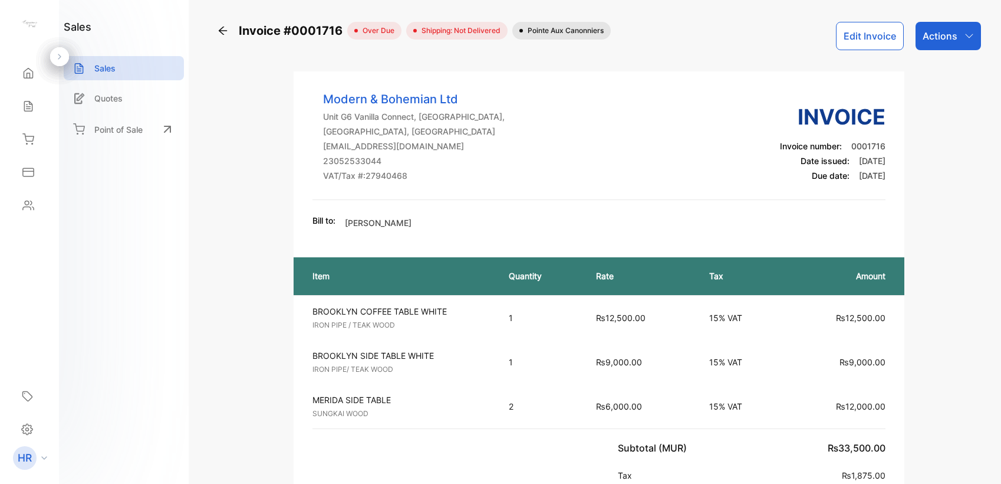
click at [119, 304] on div "sales Sales Quotes Point of Sale" at bounding box center [124, 242] width 130 height 484
drag, startPoint x: 221, startPoint y: 269, endPoint x: 202, endPoint y: 193, distance: 77.7
click at [36, 103] on div "Sales" at bounding box center [29, 106] width 40 height 24
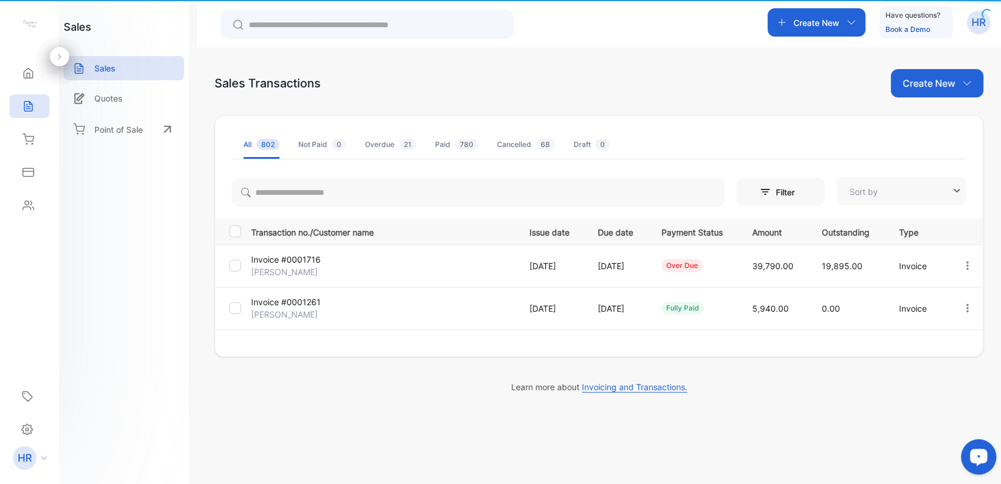
type input "**********"
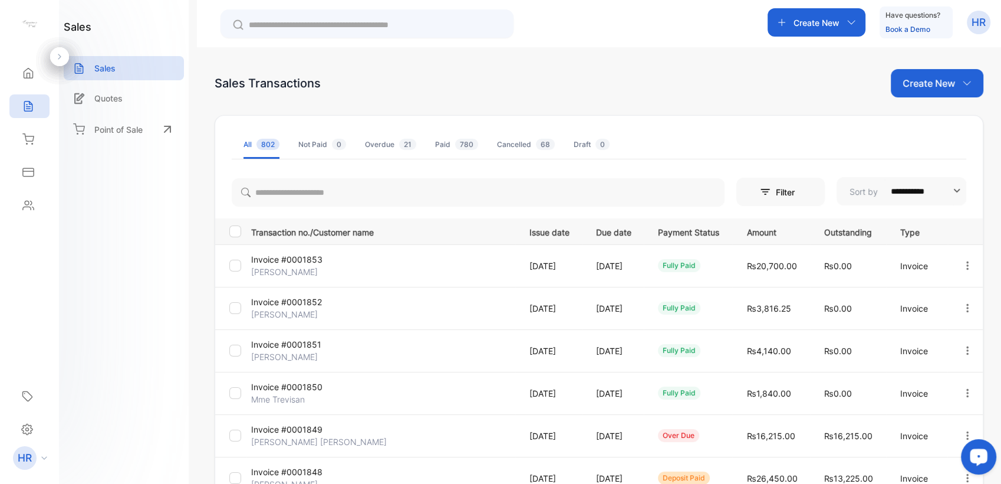
click at [340, 27] on input "text" at bounding box center [375, 25] width 253 height 12
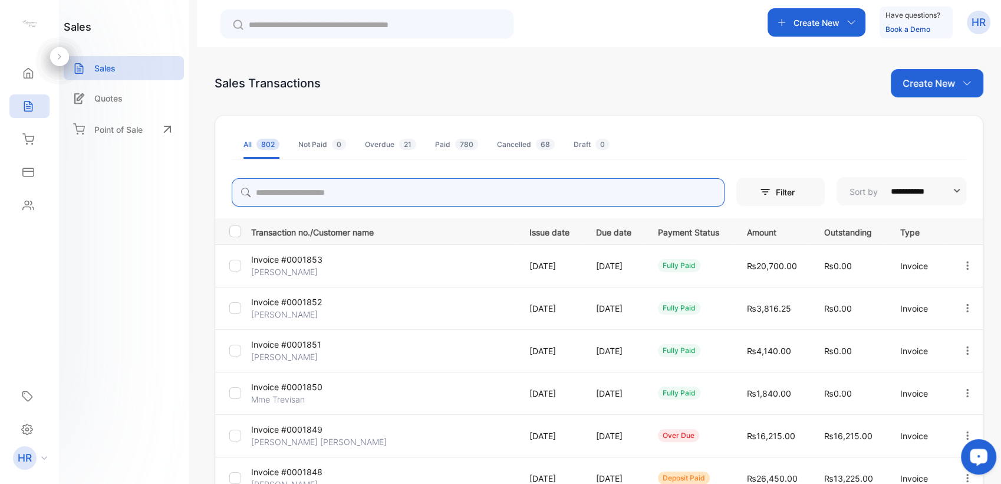
click at [333, 192] on input "search" at bounding box center [478, 192] width 493 height 28
type input "*"
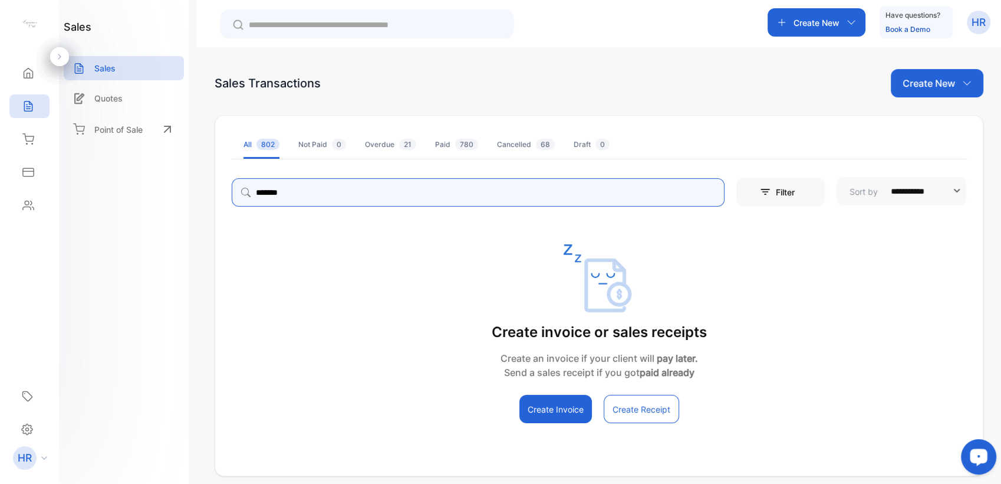
type input "*******"
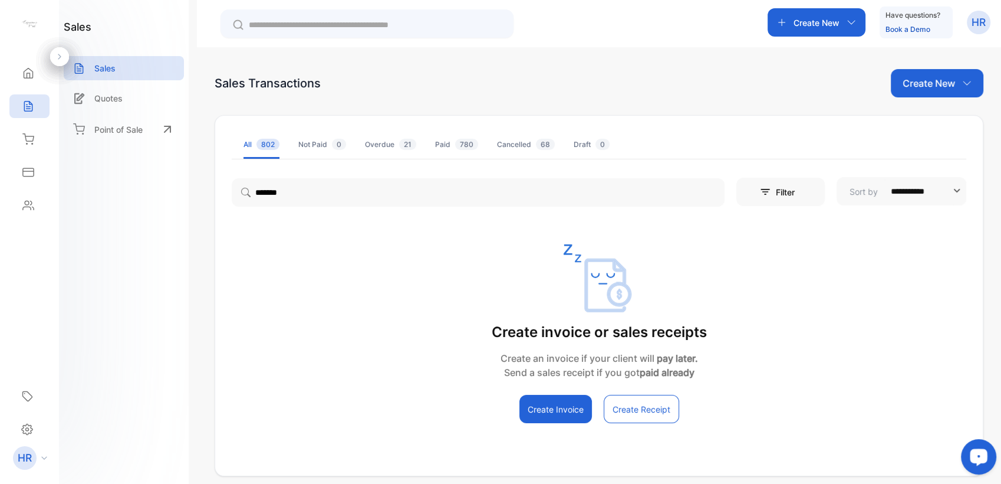
click at [502, 143] on div "Cancelled 68" at bounding box center [526, 144] width 58 height 11
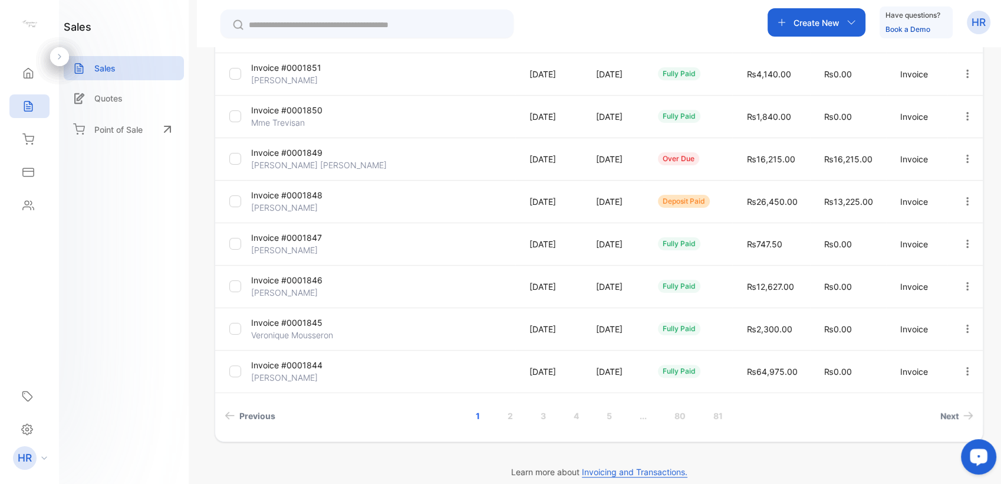
scroll to position [288, 0]
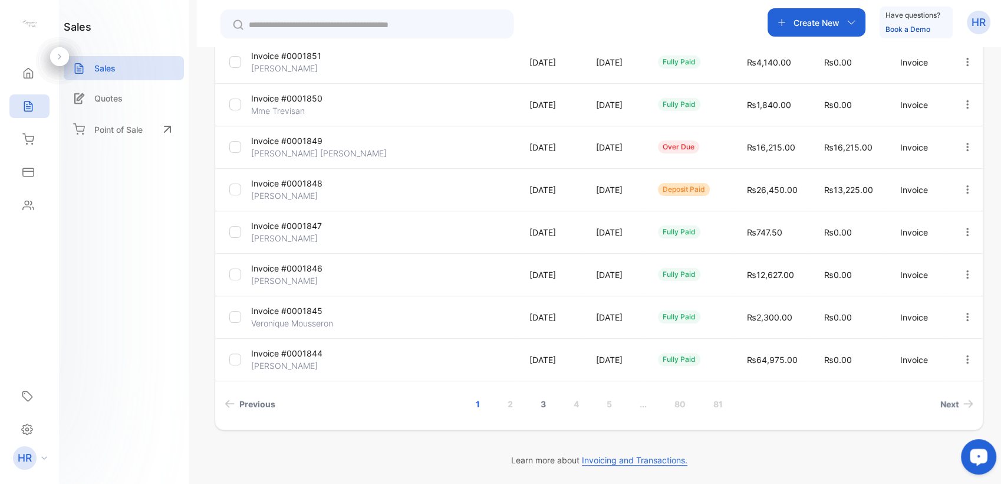
click at [537, 402] on link "3" at bounding box center [544, 404] width 34 height 22
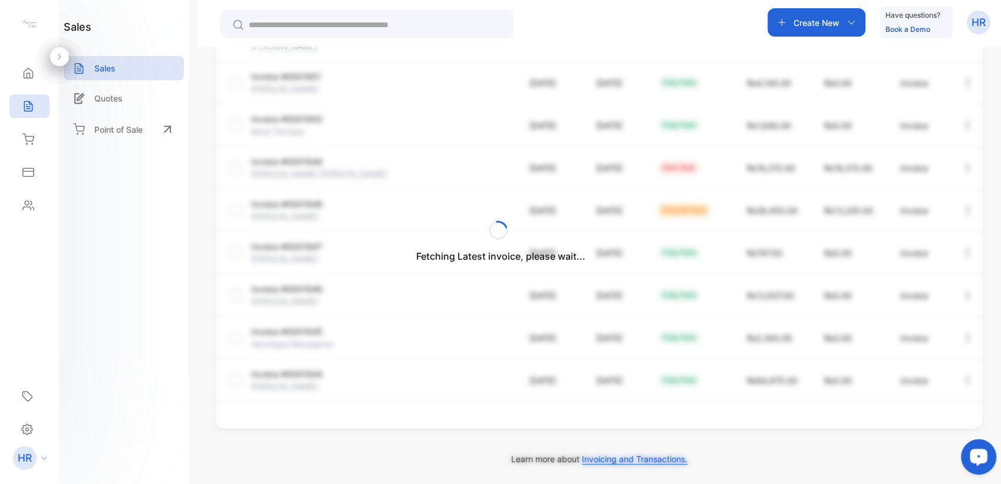
scroll to position [267, 0]
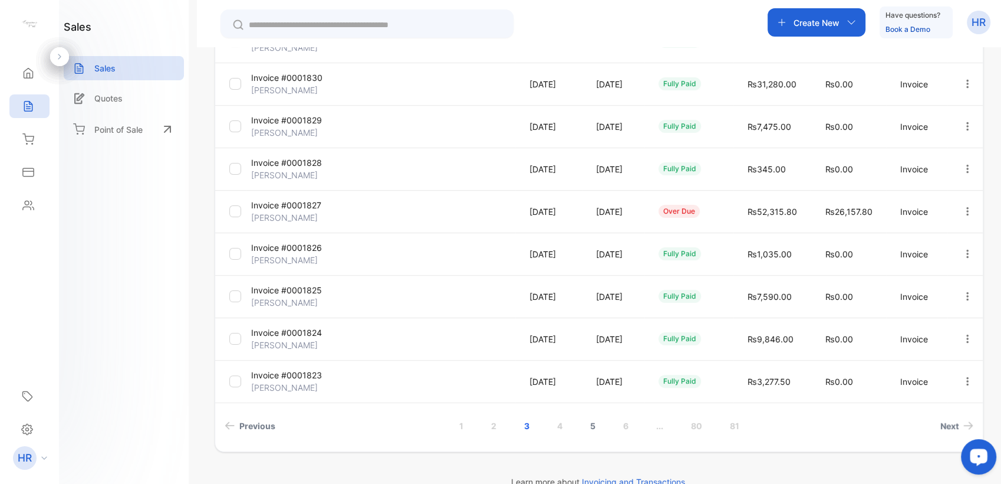
click at [588, 426] on link "5" at bounding box center [593, 426] width 34 height 22
click at [635, 423] on link "7" at bounding box center [642, 426] width 33 height 22
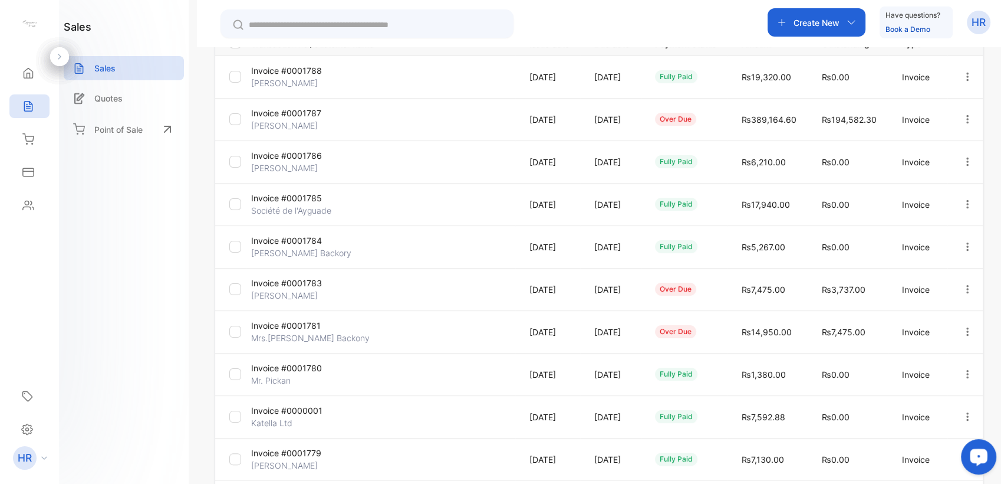
scroll to position [288, 0]
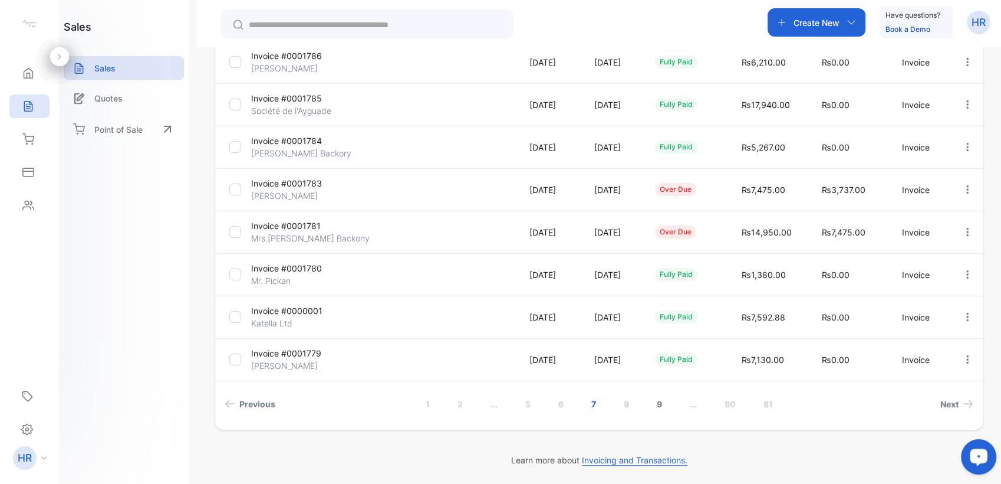
click at [658, 403] on link "9" at bounding box center [660, 404] width 34 height 22
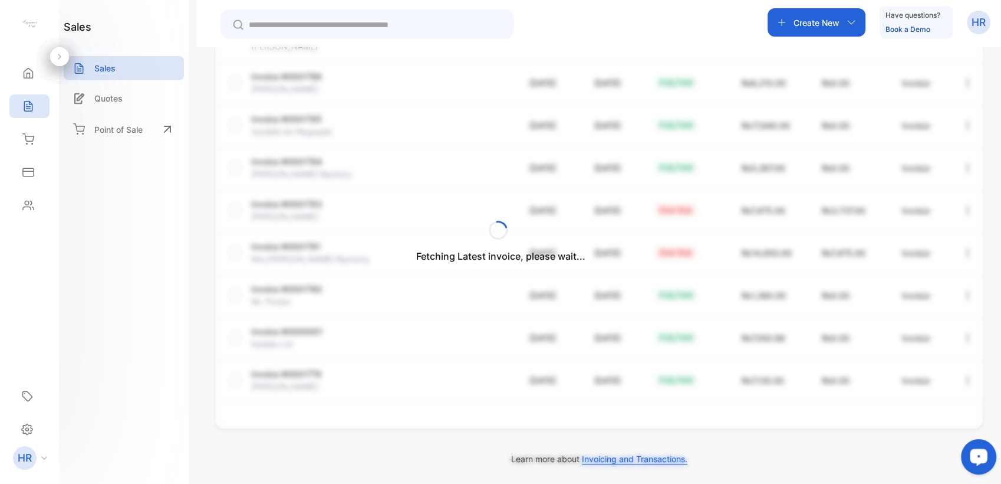
scroll to position [267, 0]
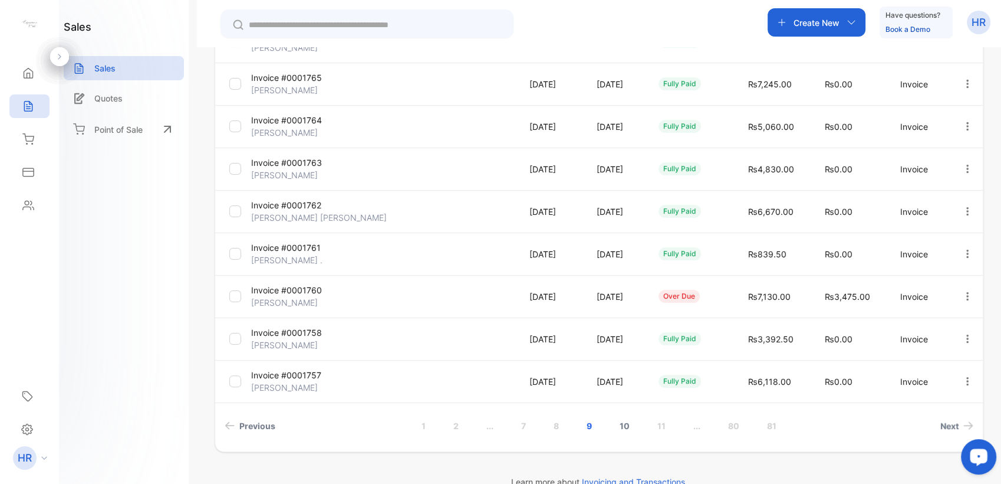
click at [619, 426] on link "10" at bounding box center [625, 426] width 38 height 22
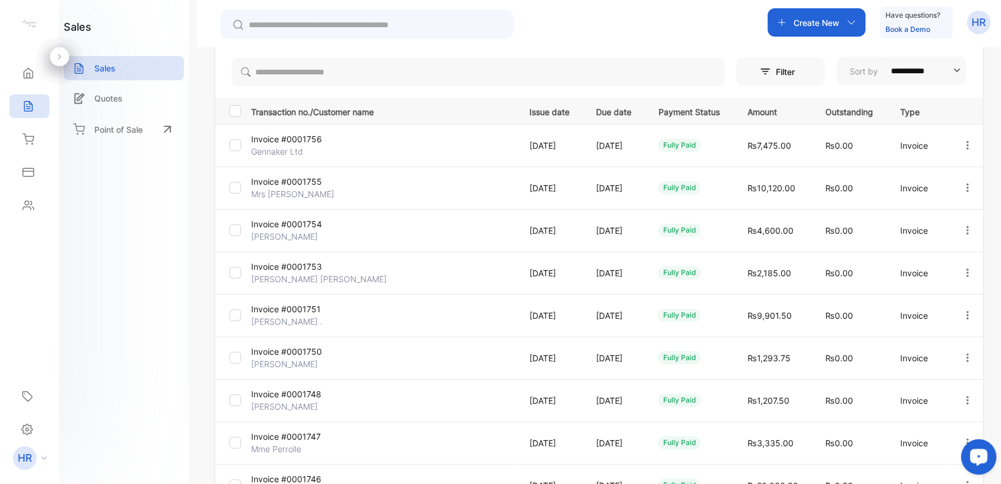
scroll to position [0, 0]
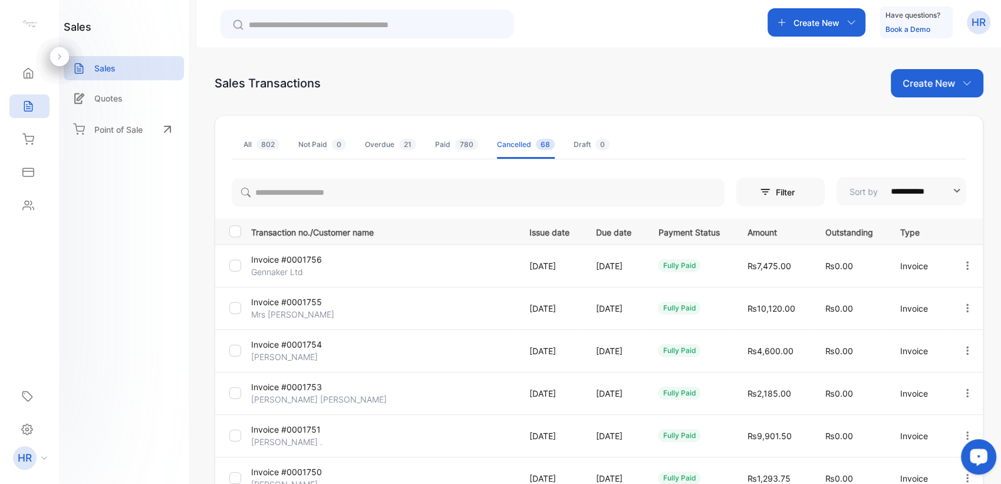
click at [536, 147] on span "68" at bounding box center [545, 144] width 19 height 11
click at [106, 338] on div "sales Sales Quotes Point of Sale" at bounding box center [124, 242] width 130 height 484
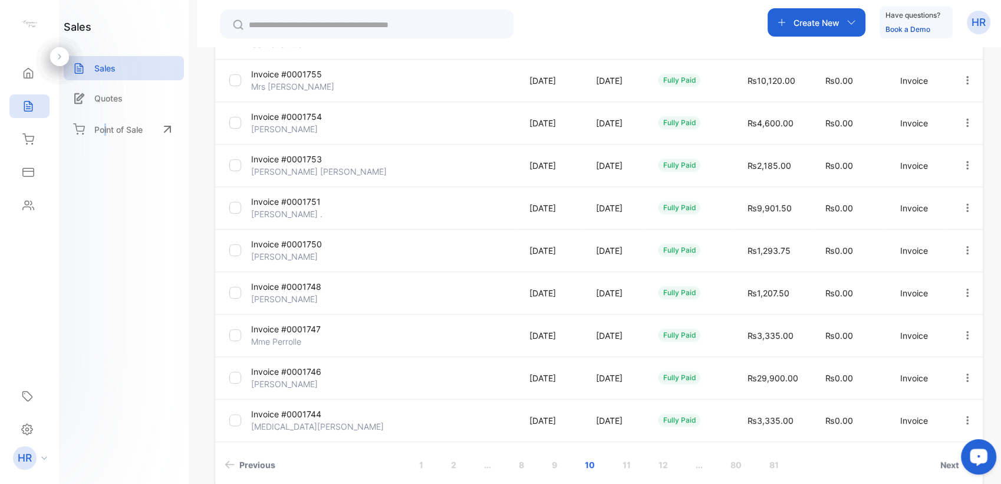
scroll to position [262, 0]
